Goal: Transaction & Acquisition: Subscribe to service/newsletter

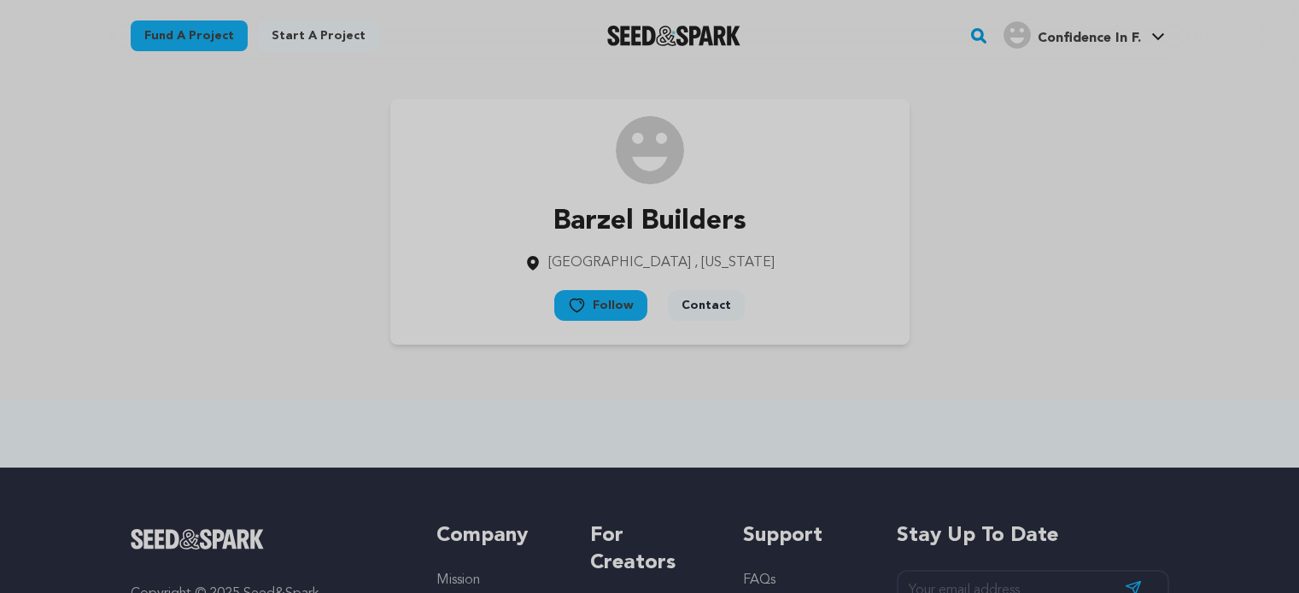
click at [1100, 45] on span "Confidence In F." at bounding box center [1088, 39] width 103 height 14
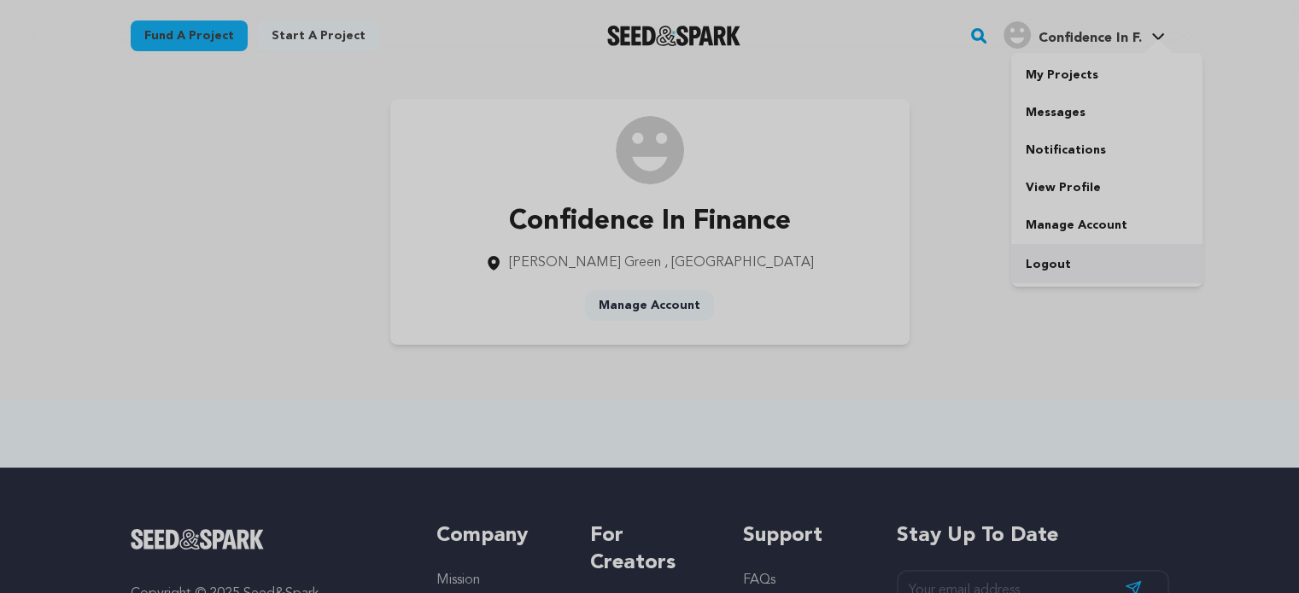
click at [1066, 259] on link "Logout" at bounding box center [1106, 265] width 191 height 38
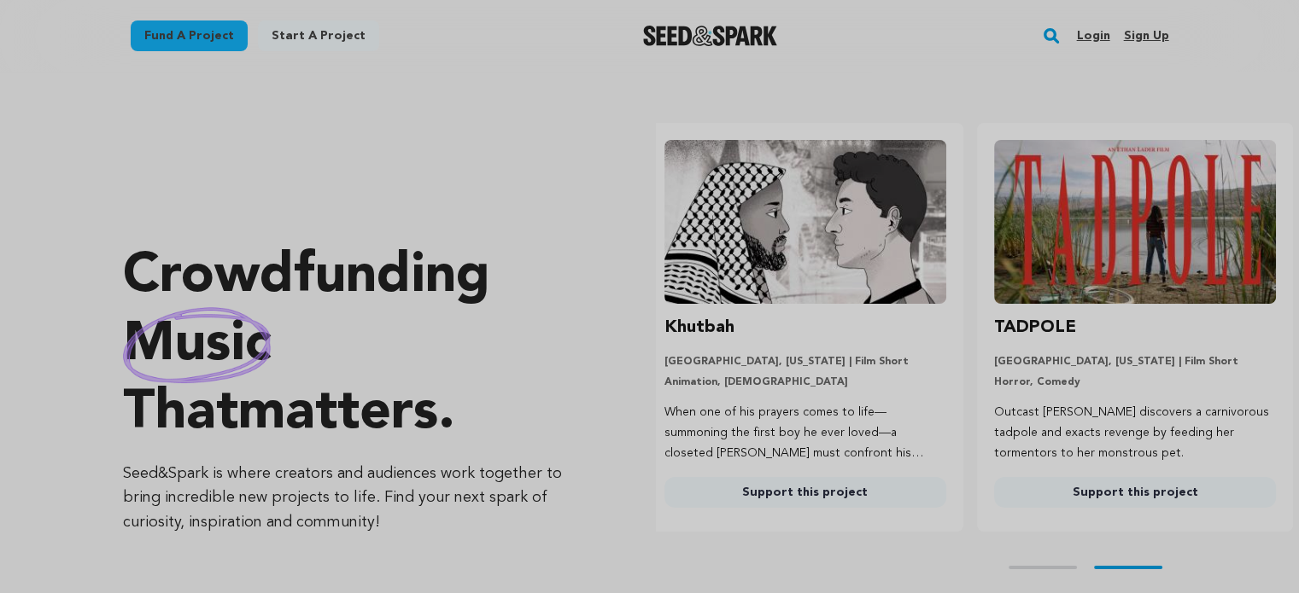
scroll to position [0, 342]
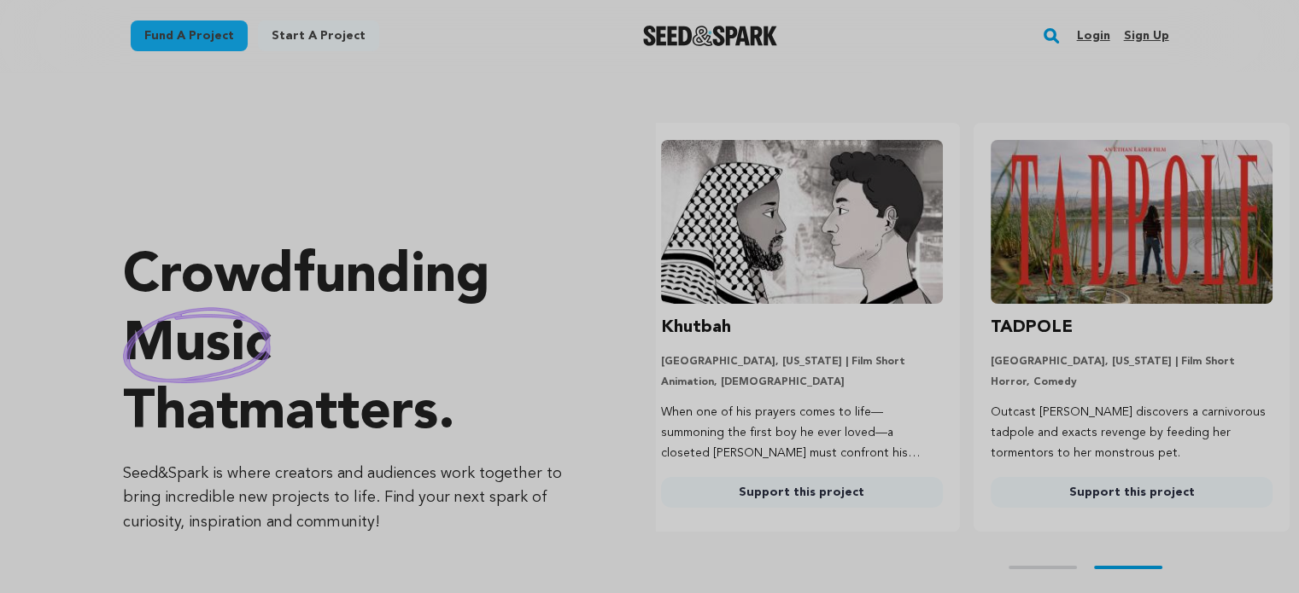
drag, startPoint x: 1137, startPoint y: 34, endPoint x: 1109, endPoint y: 55, distance: 34.8
click at [1137, 34] on link "Sign up" at bounding box center [1145, 35] width 45 height 27
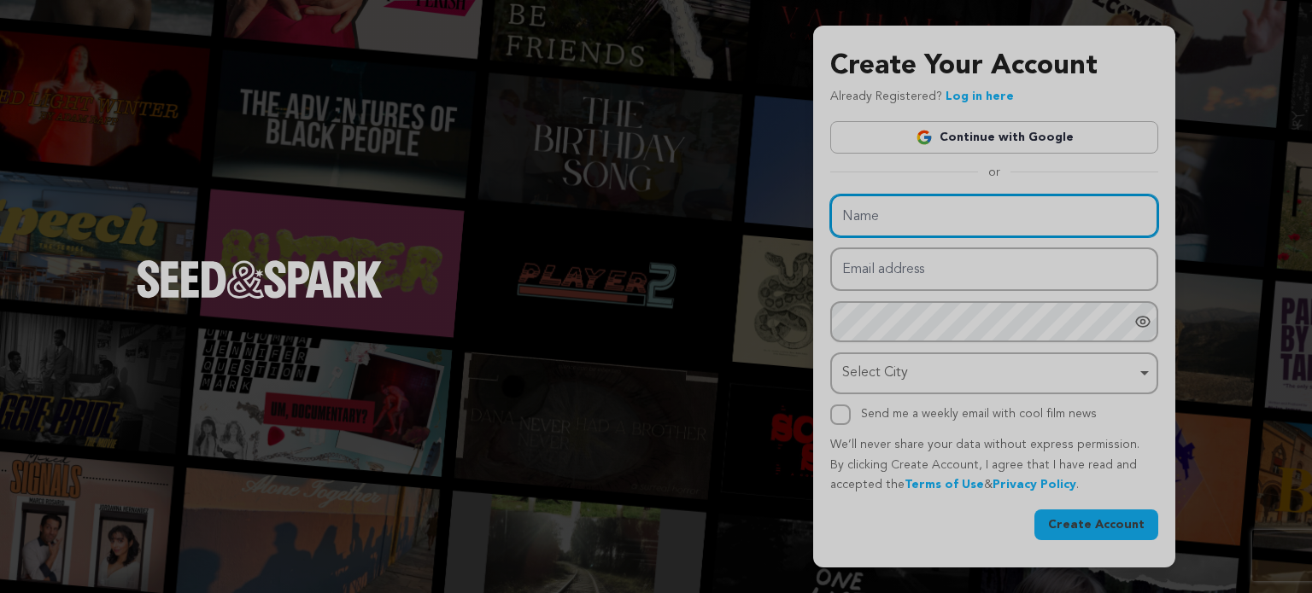
click at [915, 218] on input "Name" at bounding box center [994, 217] width 328 height 44
paste input "Love Studios Nyc Photo & Video Studio"
type input "Love Studios Nyc Photo & Video Studio"
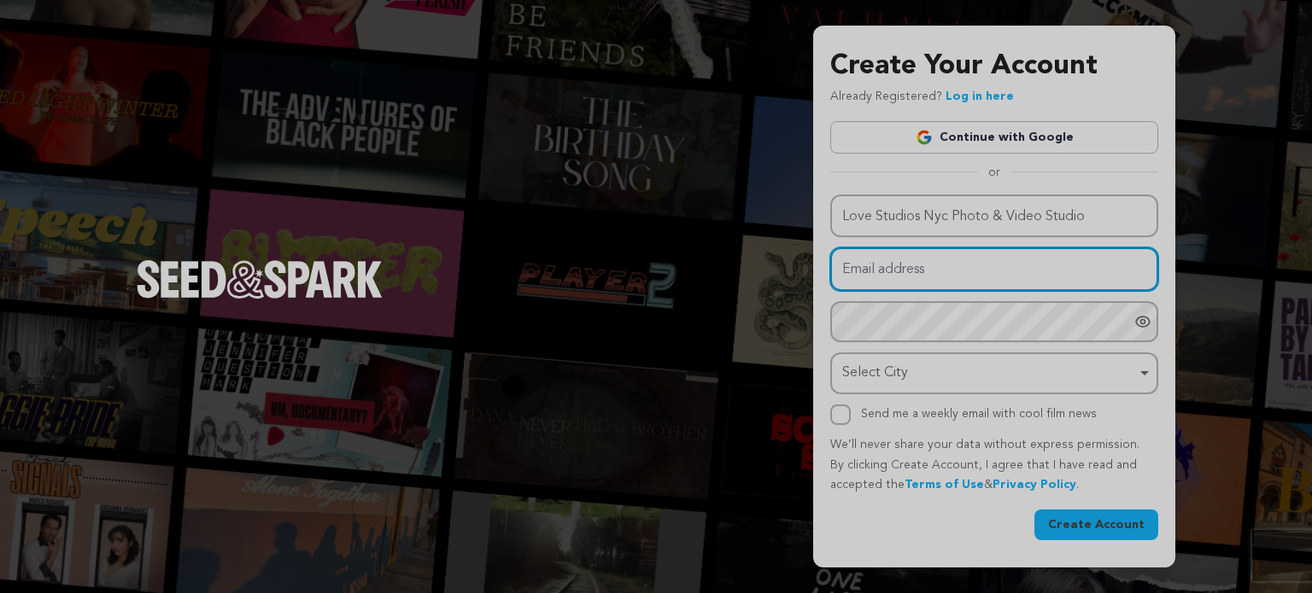
click at [905, 276] on input "Email address" at bounding box center [994, 270] width 328 height 44
paste input "[EMAIL_ADDRESS][DOMAIN_NAME]"
type input "[EMAIL_ADDRESS][DOMAIN_NAME]"
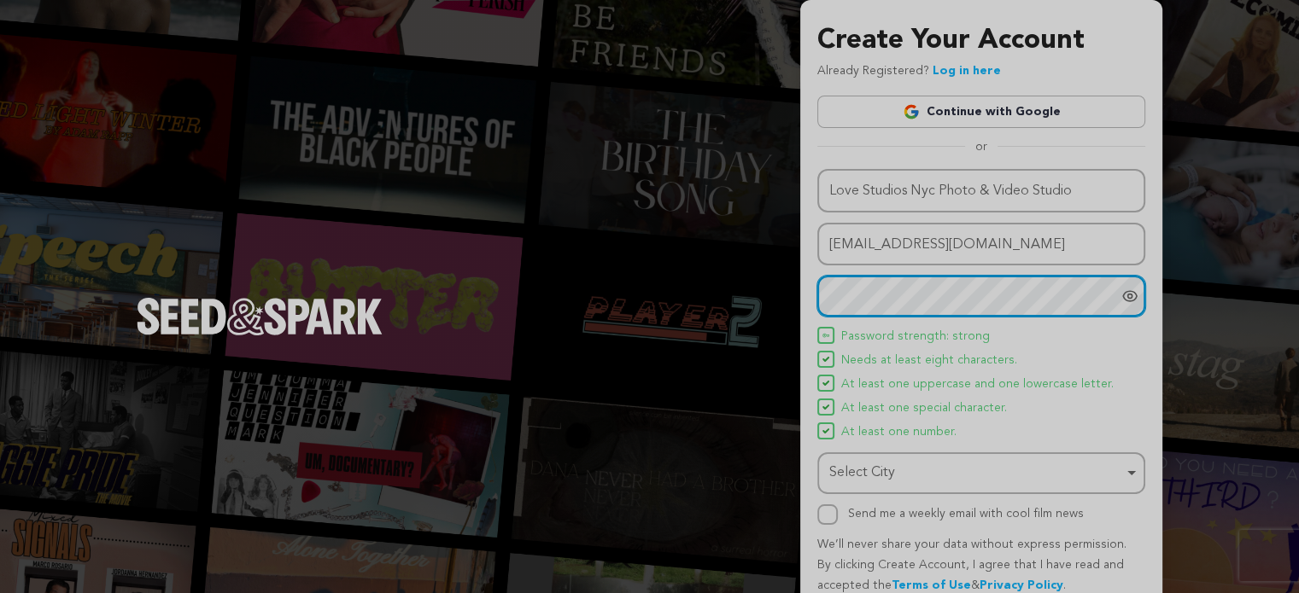
click at [905, 480] on div "Select City Remove item" at bounding box center [976, 473] width 294 height 25
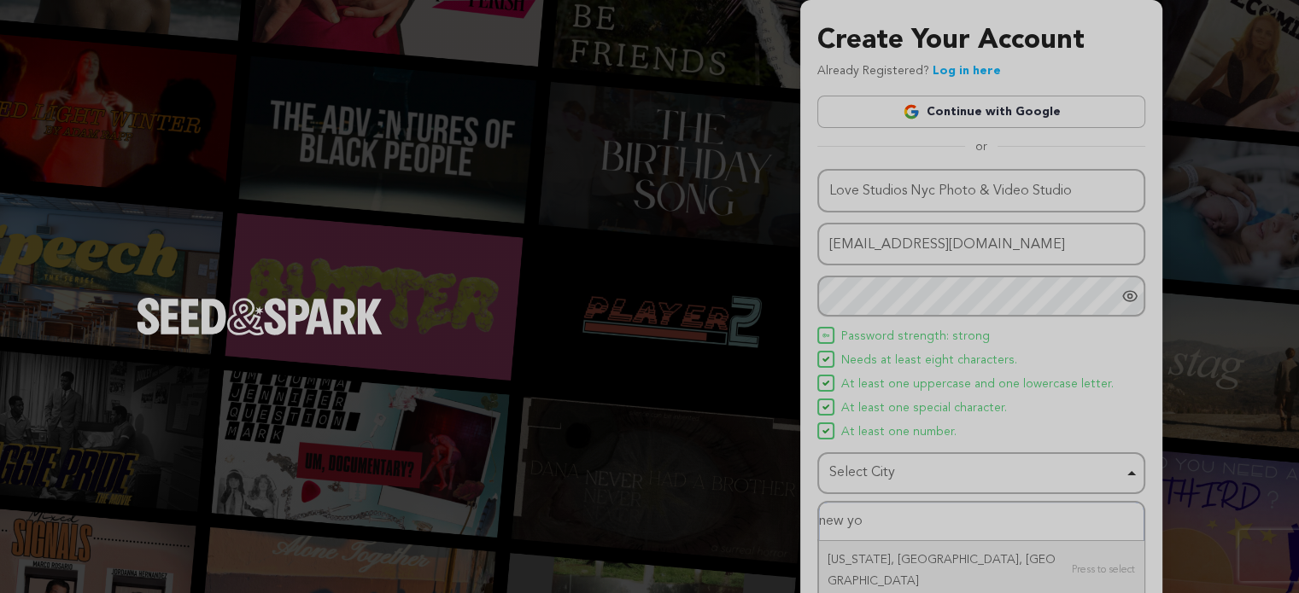
type input "new you"
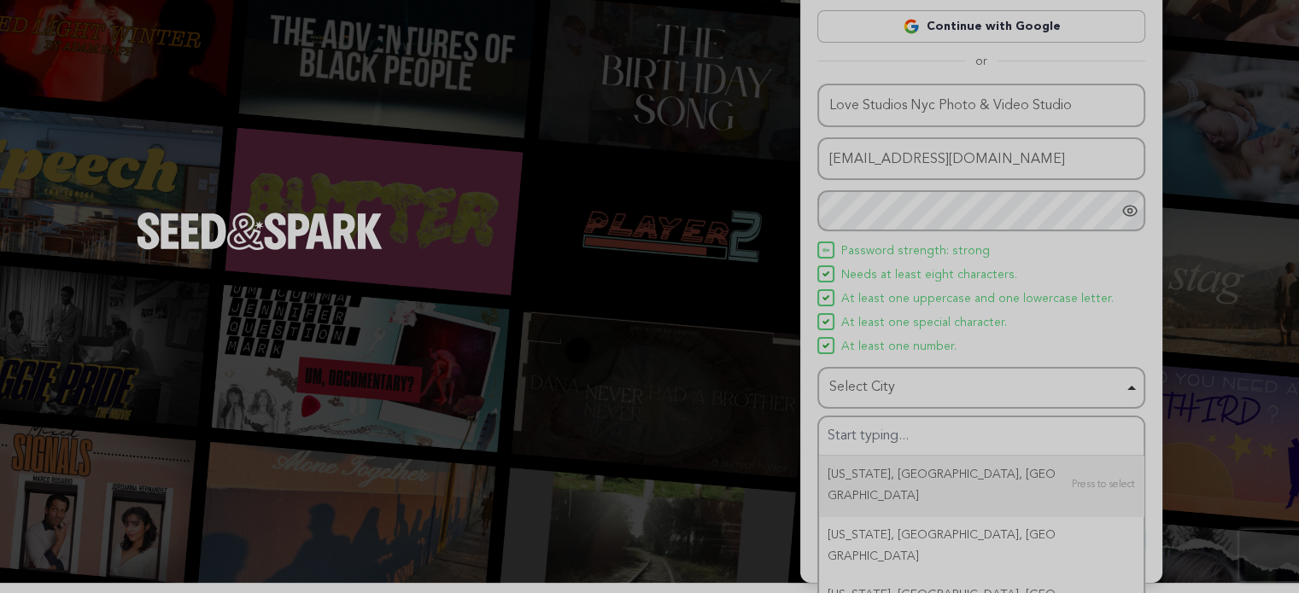
scroll to position [73, 0]
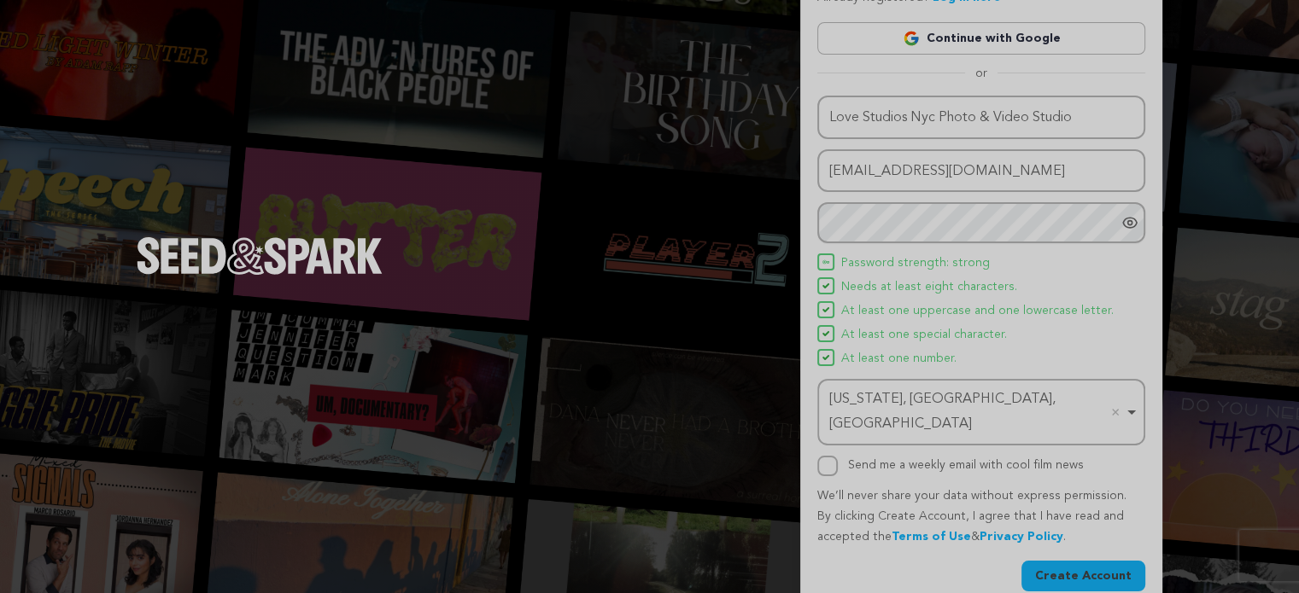
click at [1082, 561] on button "Create Account" at bounding box center [1083, 576] width 124 height 31
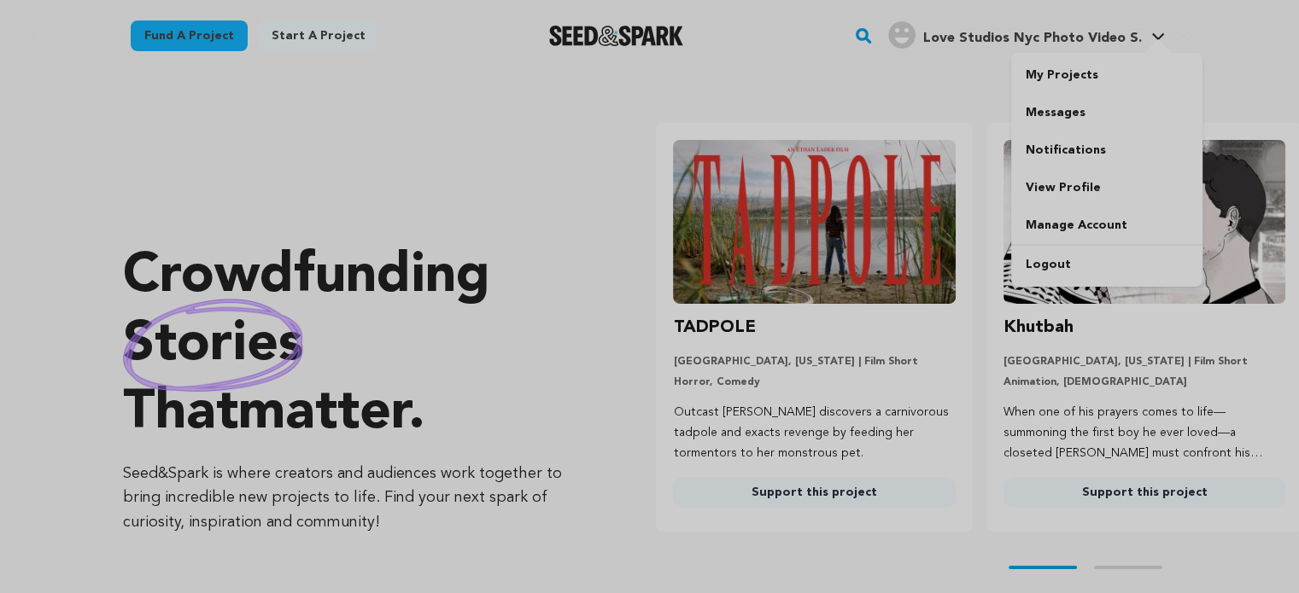
click at [1086, 30] on h4 "Love Studios Nyc Photo Video S." at bounding box center [1031, 38] width 219 height 20
